Goal: Information Seeking & Learning: Find specific fact

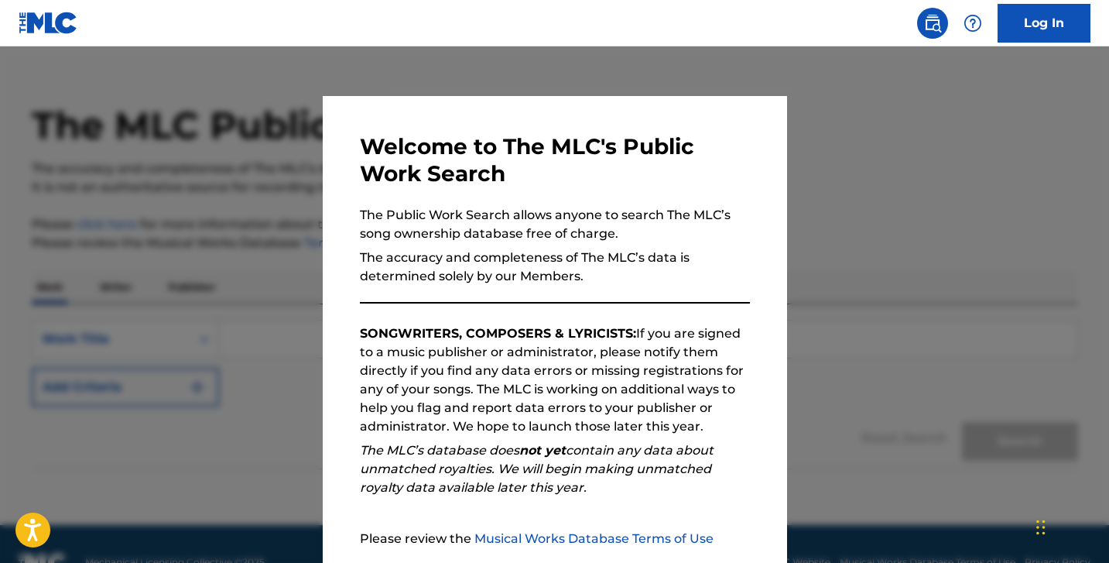
scroll to position [146, 0]
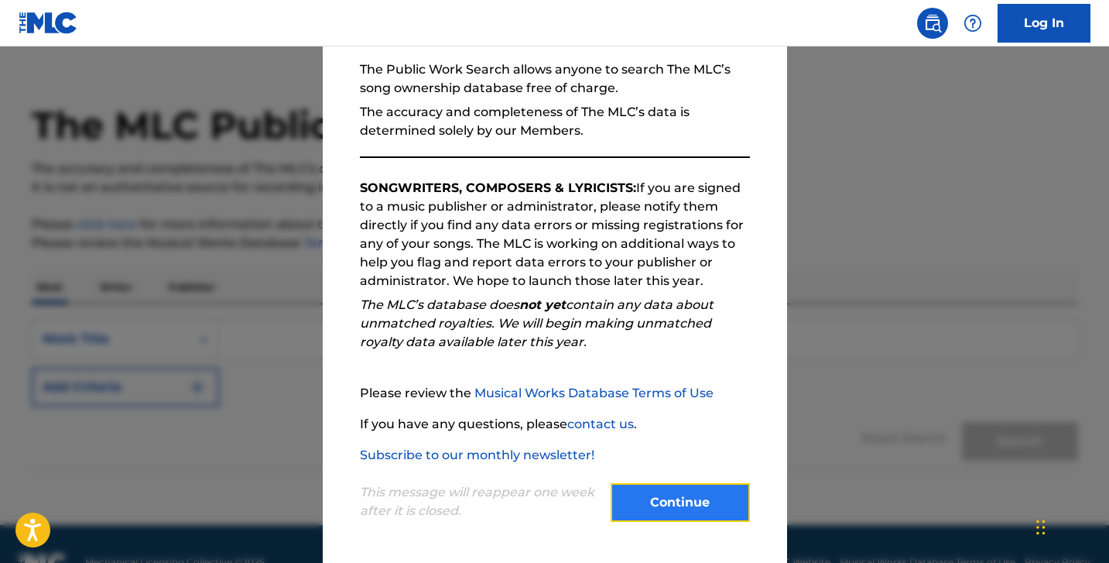
click at [679, 517] on button "Continue" at bounding box center [680, 502] width 139 height 39
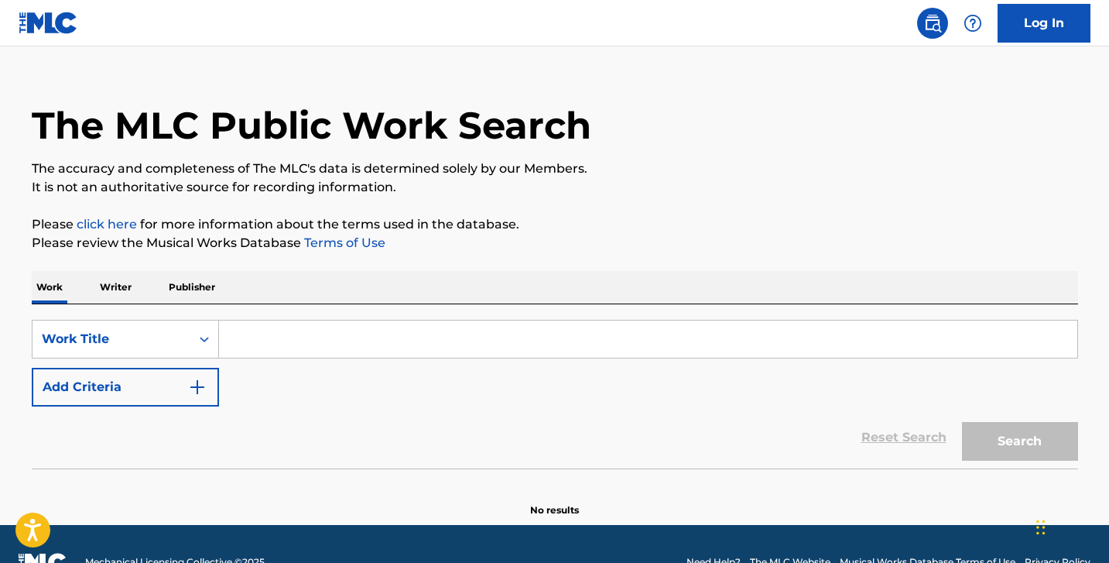
click at [276, 321] on input "Search Form" at bounding box center [648, 339] width 859 height 37
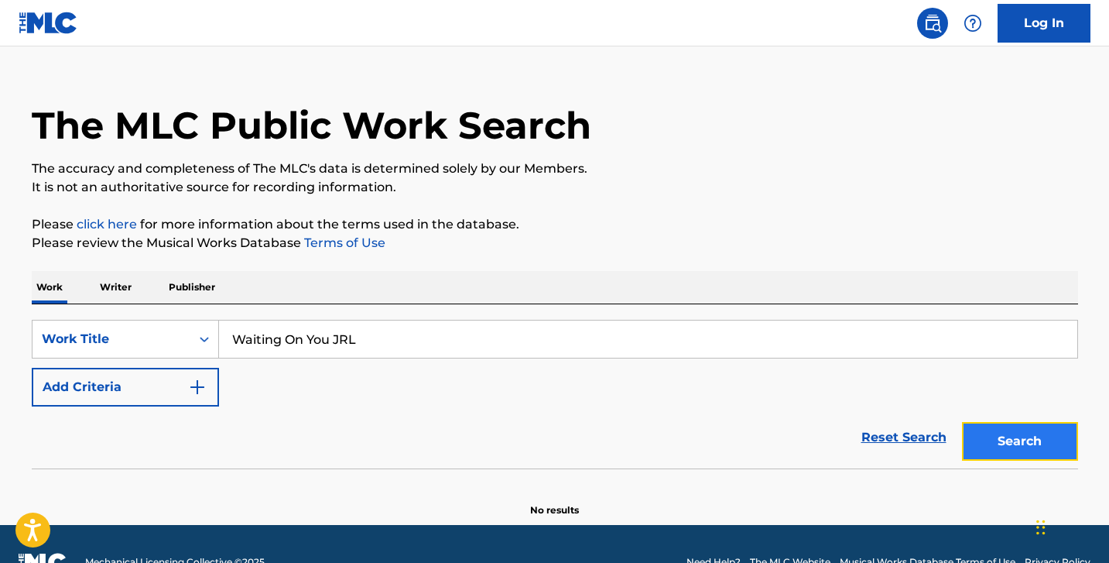
click at [982, 422] on button "Search" at bounding box center [1020, 441] width 116 height 39
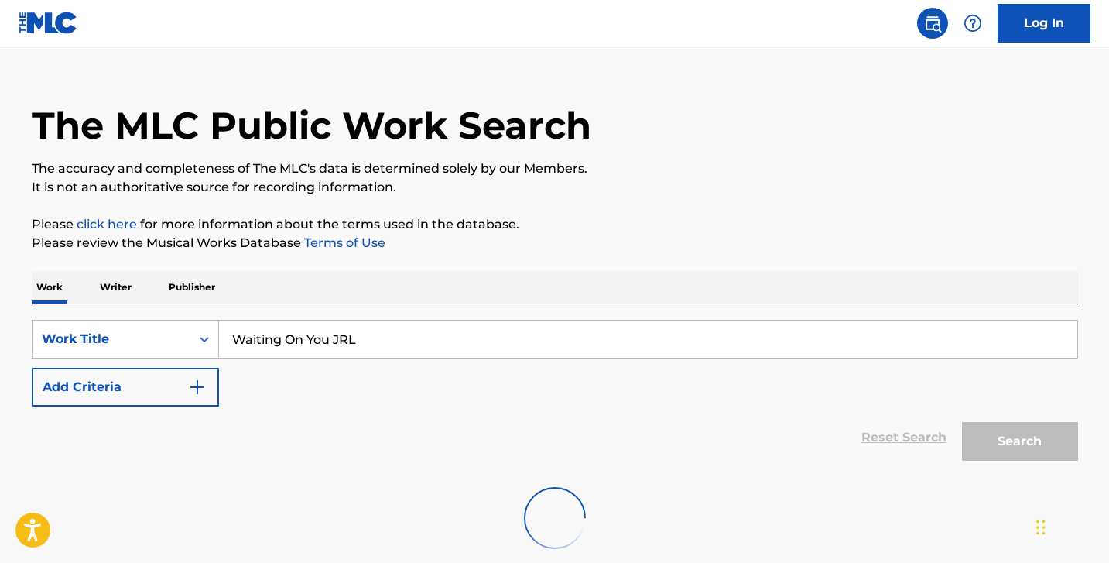
scroll to position [111, 0]
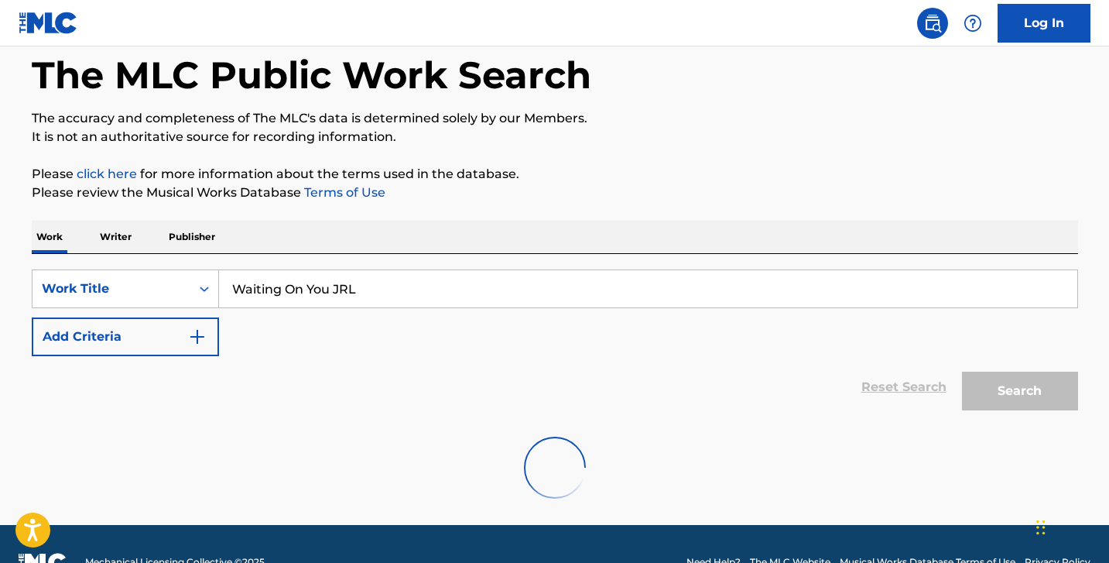
click at [353, 270] on input "Waiting On You JRL" at bounding box center [648, 288] width 859 height 37
type input "Waiting On You"
click at [142, 317] on button "Add Criteria" at bounding box center [125, 336] width 187 height 39
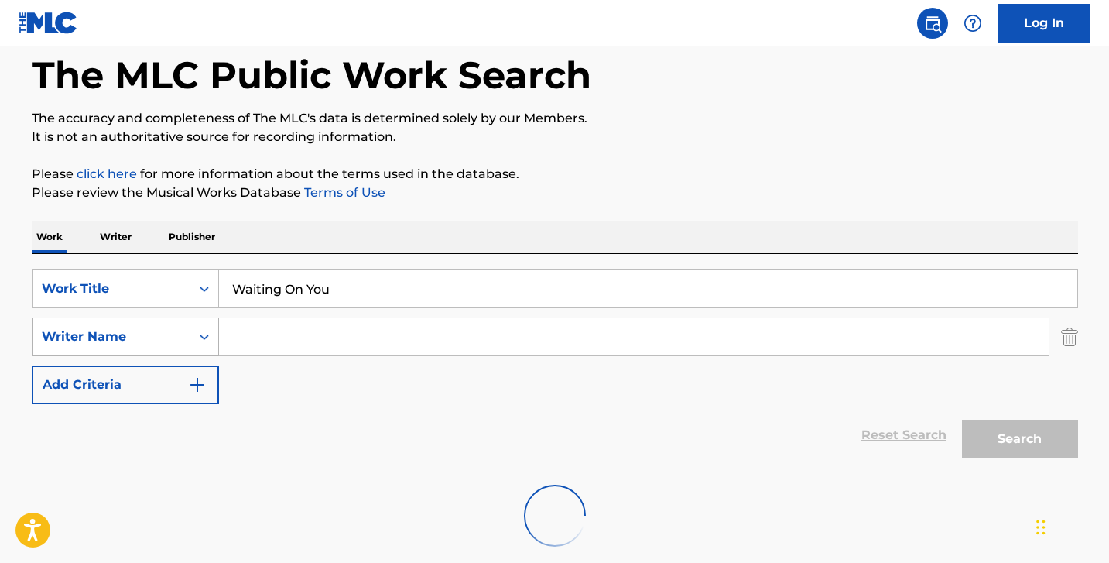
click at [187, 322] on div "Writer Name" at bounding box center [112, 336] width 158 height 29
click at [289, 364] on div "SearchWithCriteria26f2966d-e38f-4155-9771-6cda36a7a65b Work Title Waiting On Yo…" at bounding box center [555, 336] width 1047 height 135
click at [331, 270] on input "Waiting On You" at bounding box center [648, 288] width 859 height 37
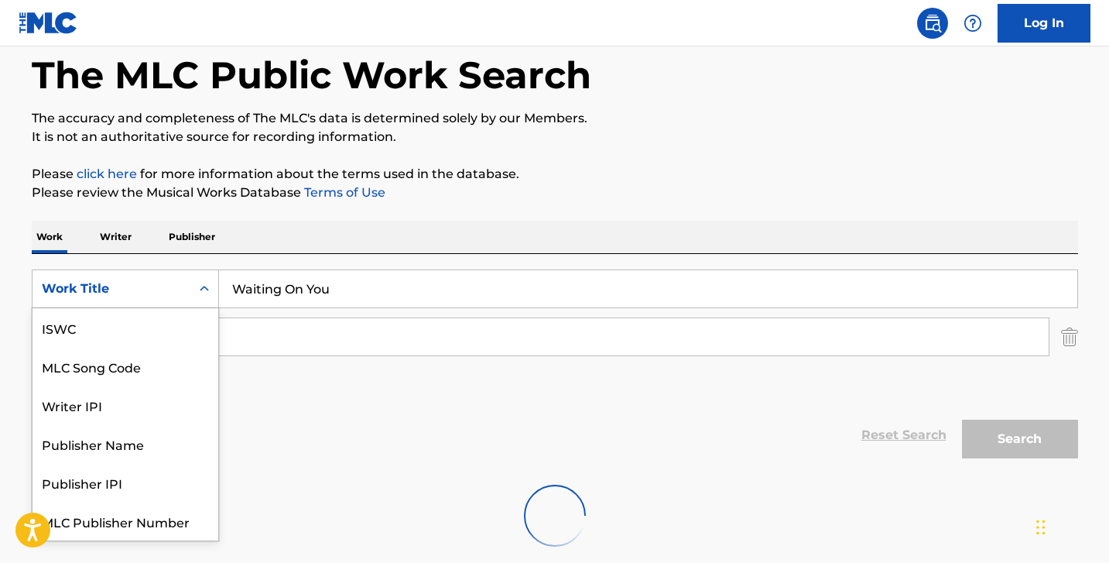
click at [142, 279] on div "Work Title" at bounding box center [111, 288] width 139 height 19
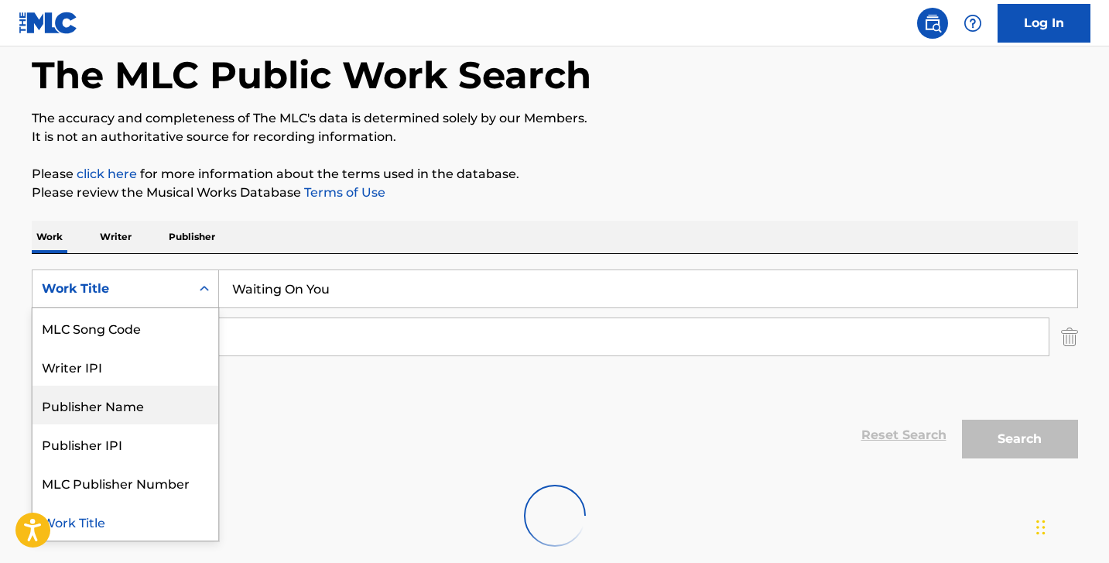
click at [328, 404] on div "Reset Search Search" at bounding box center [555, 435] width 1047 height 62
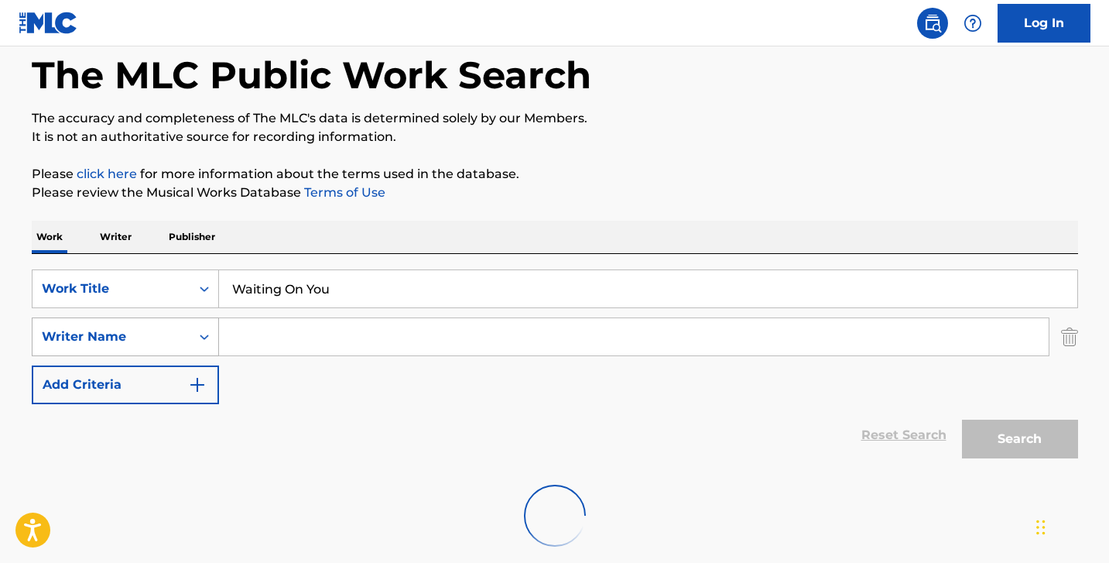
click at [188, 322] on div "Writer Name" at bounding box center [112, 336] width 158 height 29
click at [295, 355] on div "SearchWithCriteria26f2966d-e38f-4155-9771-6cda36a7a65b Work Title Waiting On Yo…" at bounding box center [555, 336] width 1047 height 135
click at [302, 318] on input "Search Form" at bounding box center [634, 336] width 830 height 37
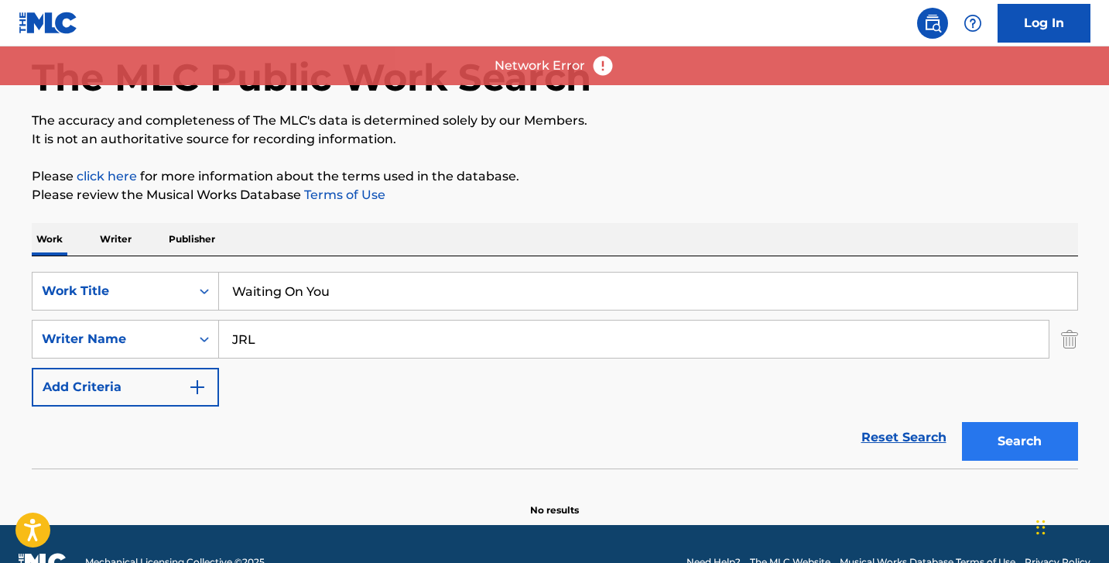
type input "JRL"
click at [1025, 422] on button "Search" at bounding box center [1020, 441] width 116 height 39
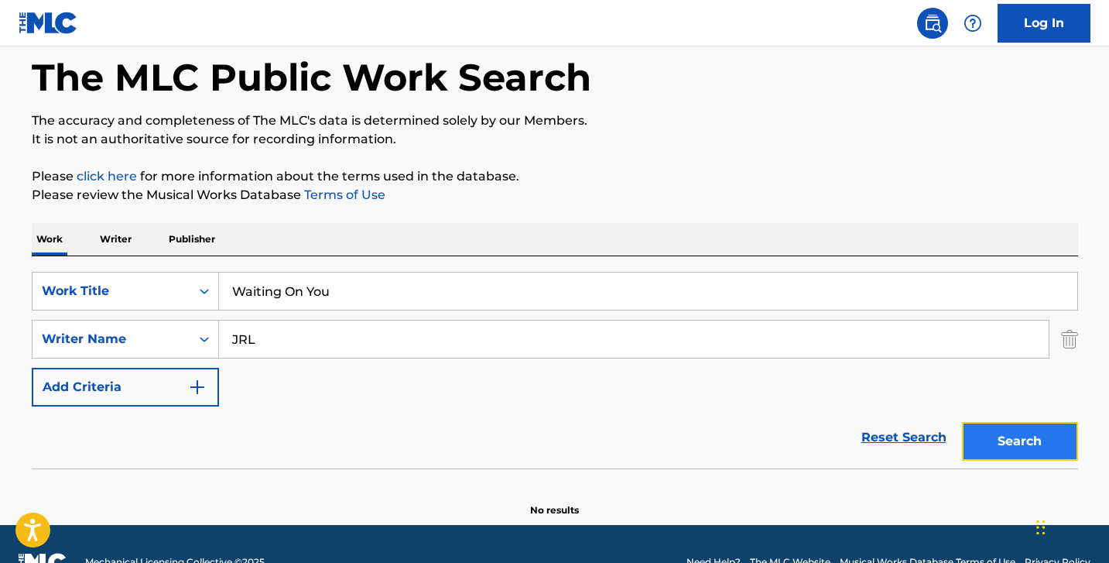
click at [998, 422] on button "Search" at bounding box center [1020, 441] width 116 height 39
click at [404, 273] on input "Waiting On You" at bounding box center [648, 291] width 859 height 37
type input "Stay The Night"
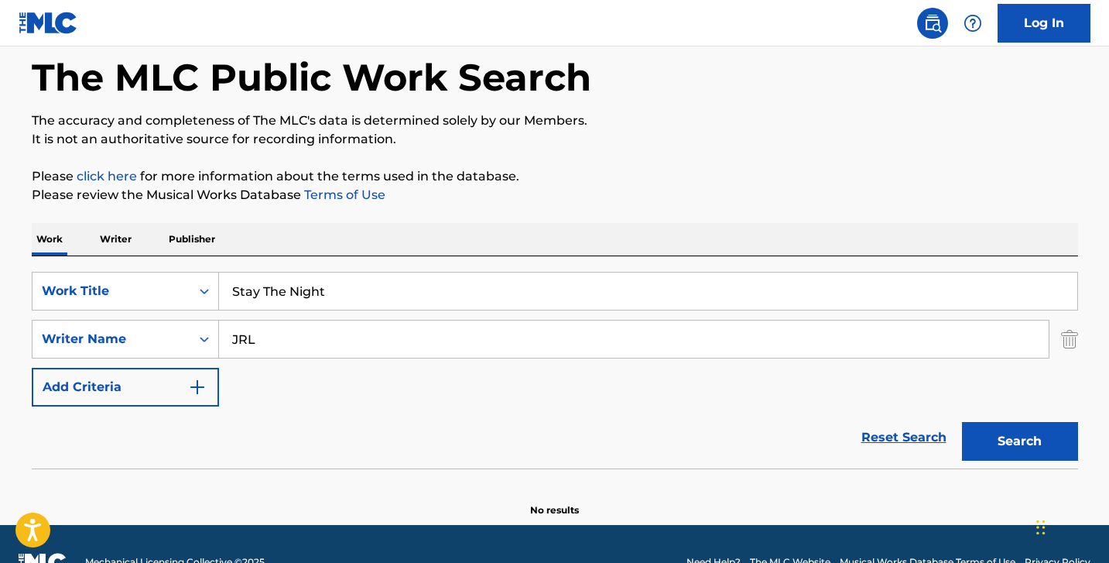
click at [288, 321] on input "JRL" at bounding box center [634, 339] width 830 height 37
click at [993, 422] on button "Search" at bounding box center [1020, 441] width 116 height 39
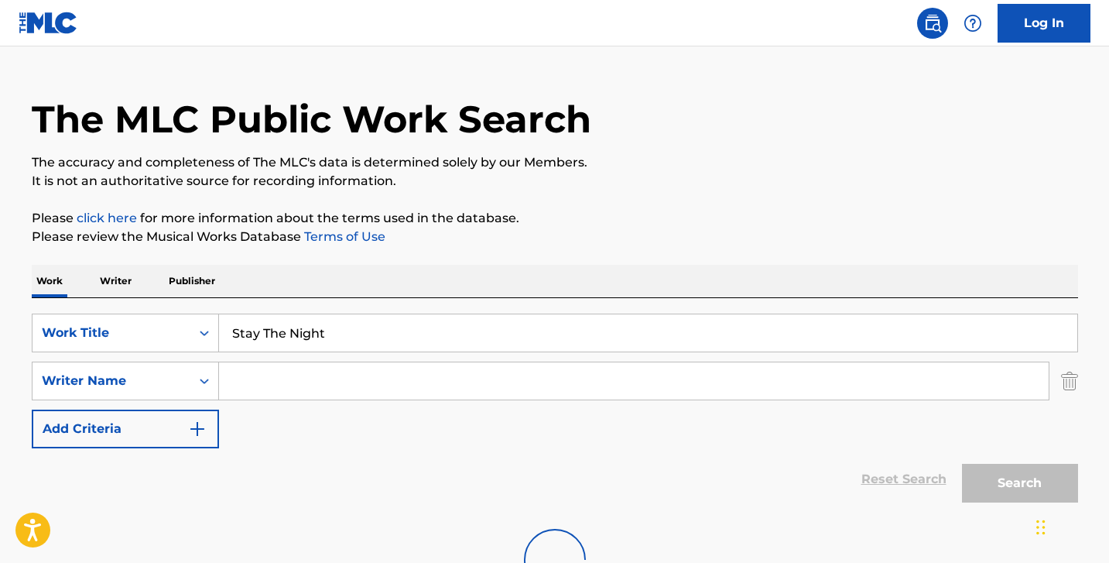
scroll to position [159, 0]
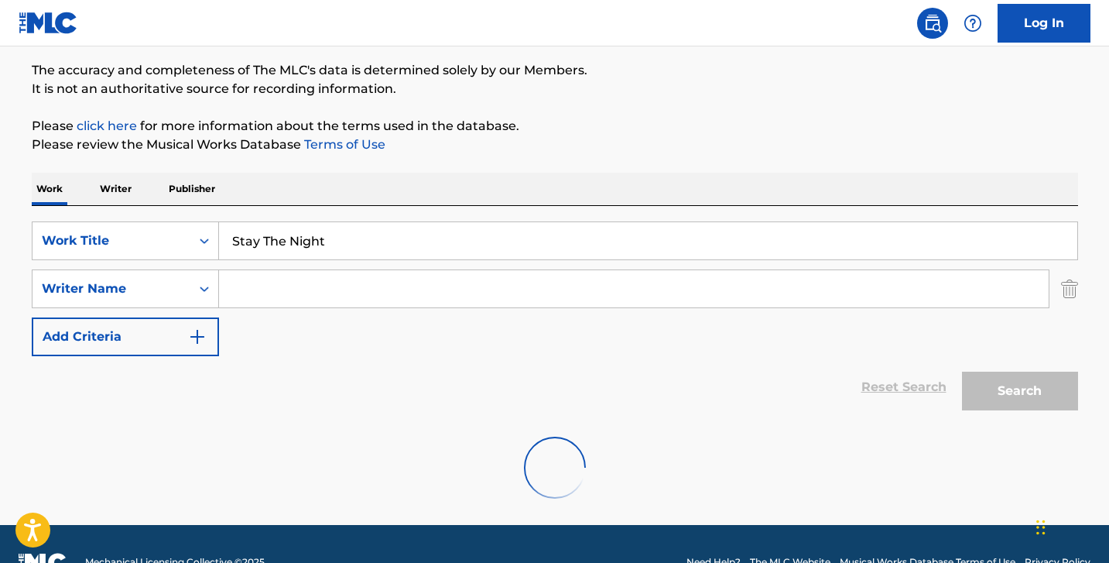
click at [101, 173] on p "Writer" at bounding box center [115, 189] width 41 height 33
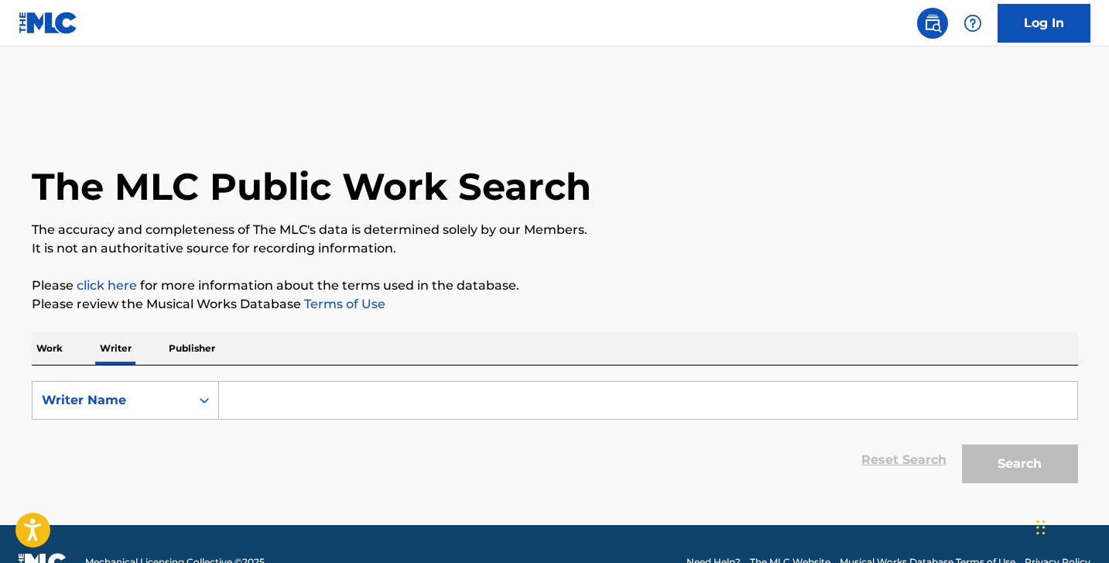
click at [298, 382] on input "Search Form" at bounding box center [648, 400] width 859 height 37
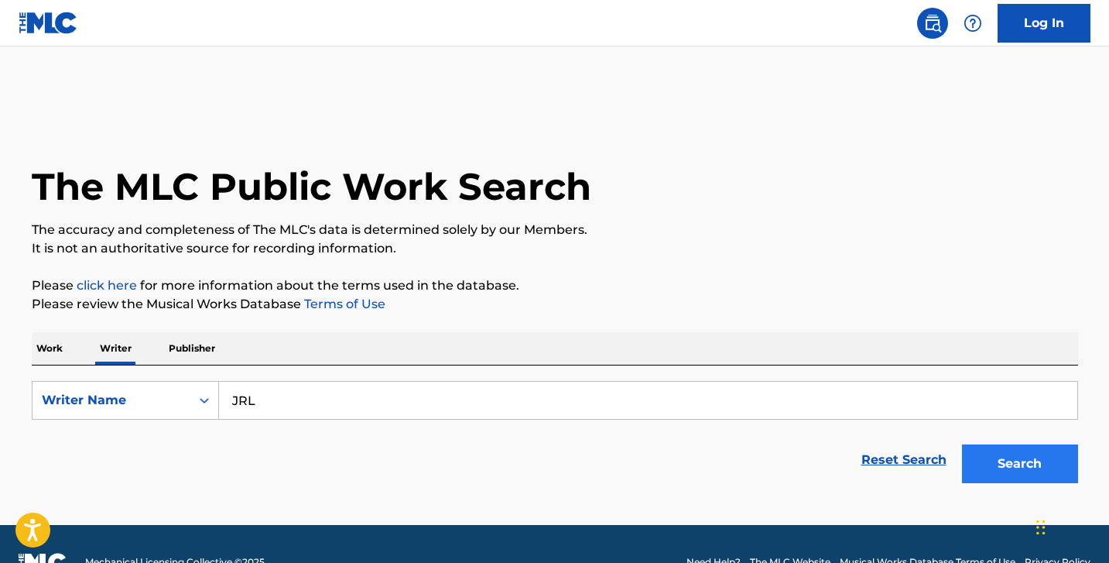
type input "JRL"
click at [1006, 444] on button "Search" at bounding box center [1020, 463] width 116 height 39
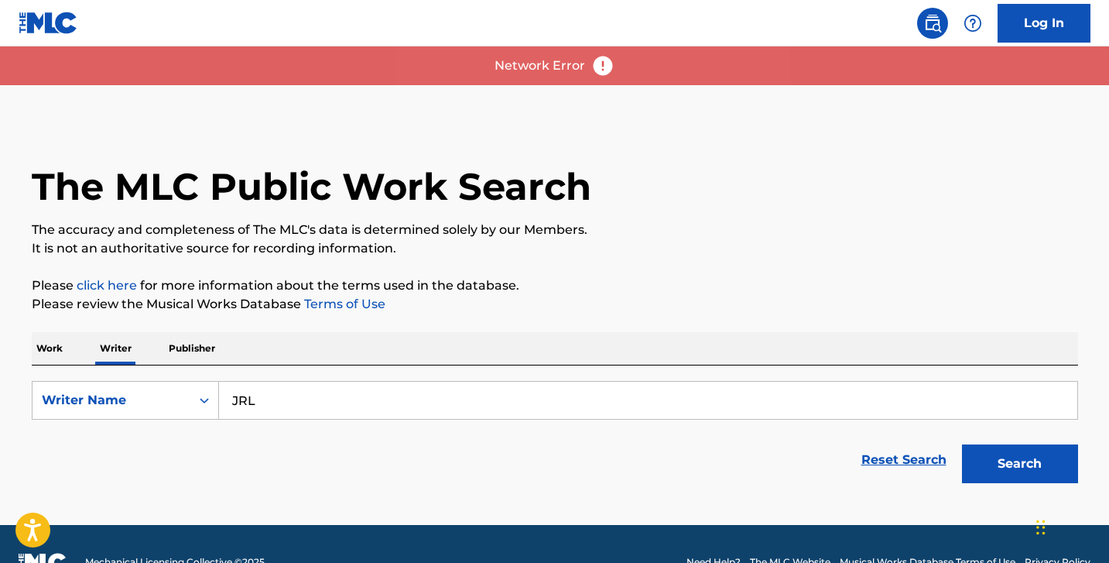
click at [538, 382] on input "JRL" at bounding box center [648, 400] width 859 height 37
click at [1002, 444] on button "Search" at bounding box center [1020, 463] width 116 height 39
click at [897, 443] on link "Reset Search" at bounding box center [904, 460] width 101 height 34
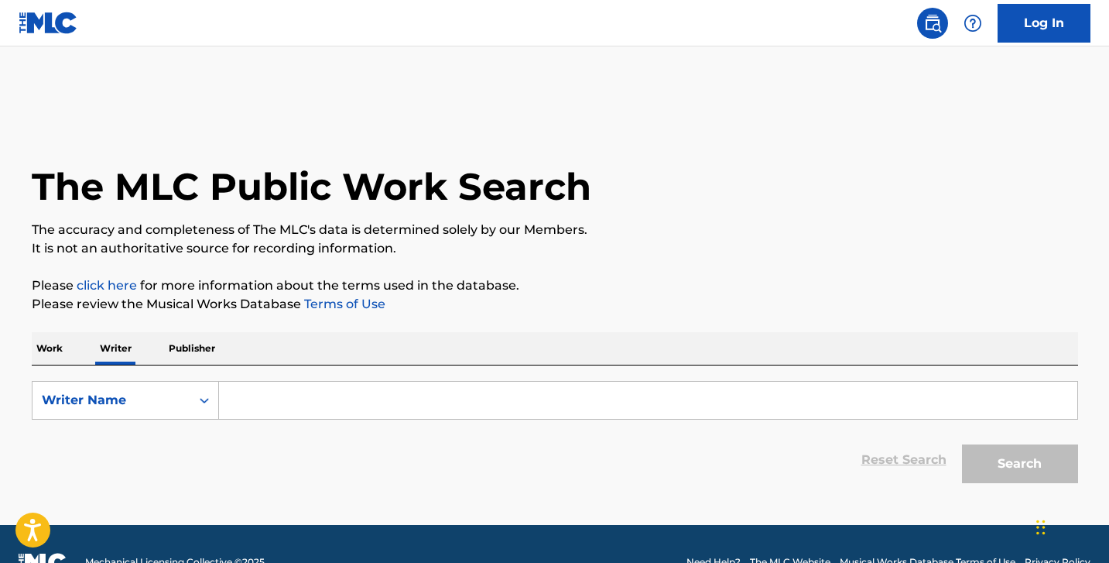
click at [651, 382] on input "Search Form" at bounding box center [648, 400] width 859 height 37
type input "JRL"
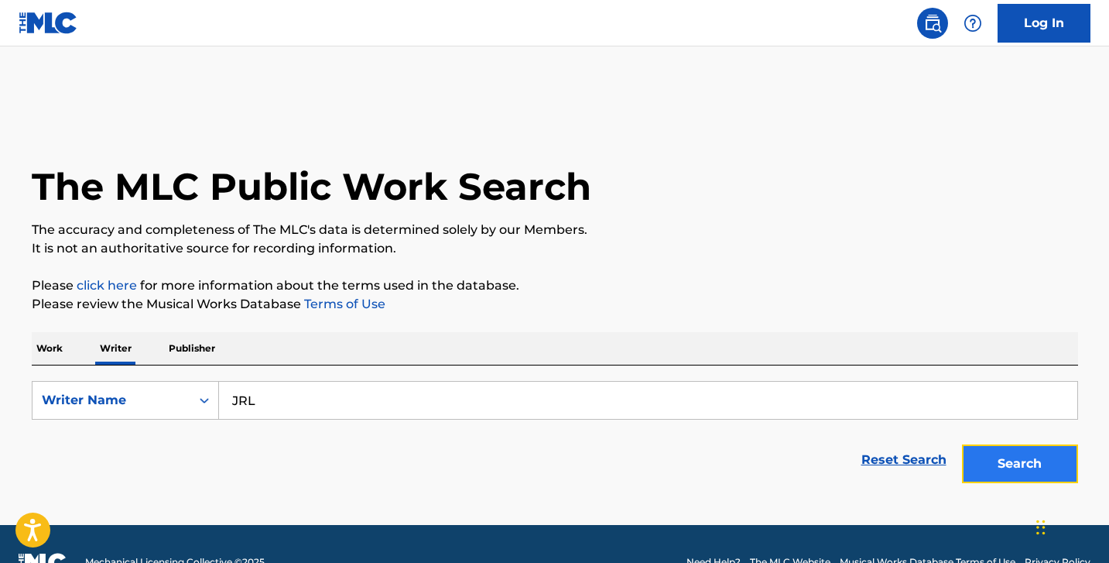
click at [1024, 444] on button "Search" at bounding box center [1020, 463] width 116 height 39
click at [1033, 444] on button "Search" at bounding box center [1020, 463] width 116 height 39
click at [167, 332] on p "Publisher" at bounding box center [192, 348] width 56 height 33
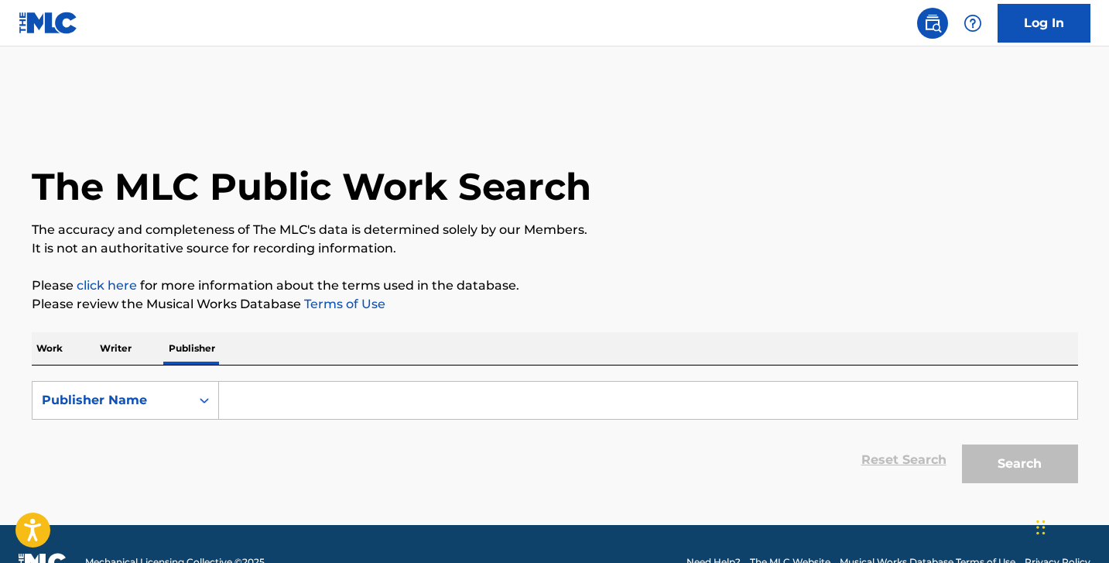
click at [46, 332] on p "Work" at bounding box center [50, 348] width 36 height 33
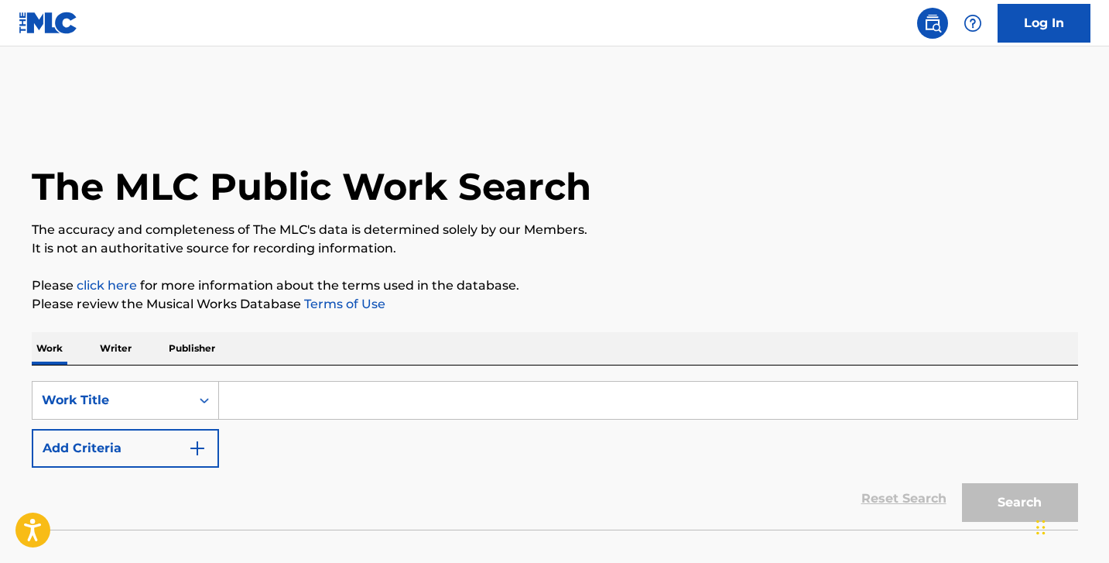
click at [244, 123] on div "The MLC Public Work Search" at bounding box center [555, 178] width 1047 height 113
click at [43, 18] on img at bounding box center [49, 23] width 60 height 22
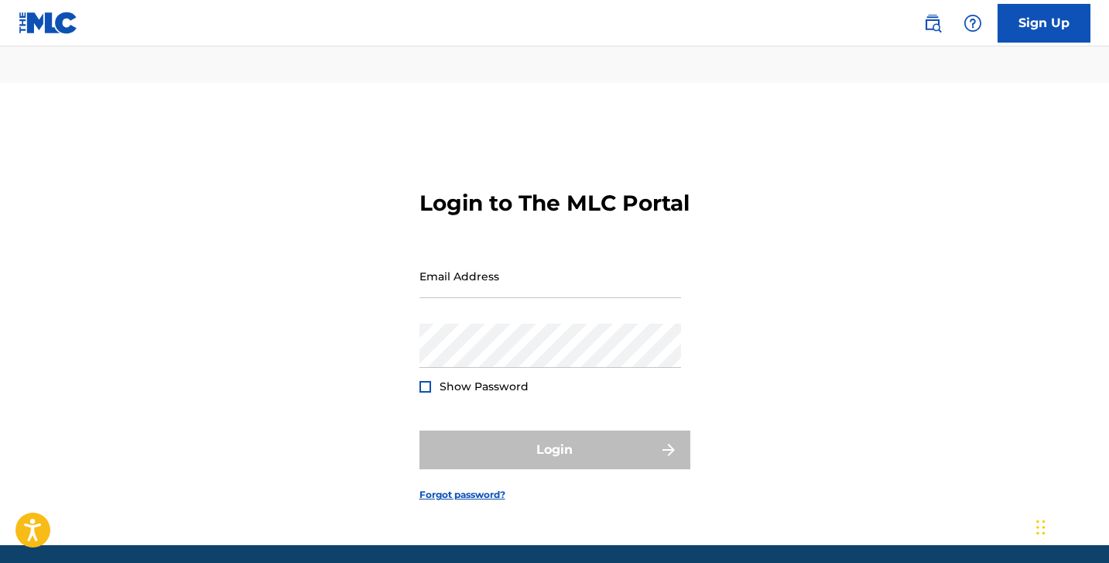
click at [63, 28] on img at bounding box center [49, 23] width 60 height 22
